Goal: Navigation & Orientation: Find specific page/section

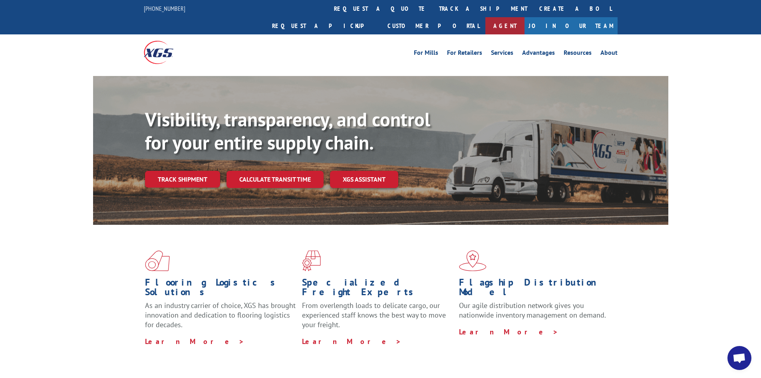
scroll to position [772, 0]
click at [328, 9] on link "request a quote" at bounding box center [380, 8] width 105 height 17
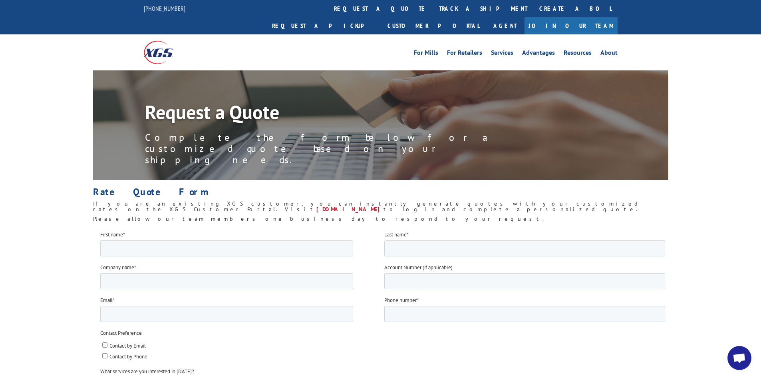
scroll to position [772, 0]
click at [486, 17] on link "Customer Portal" at bounding box center [434, 25] width 104 height 17
